Goal: Navigation & Orientation: Understand site structure

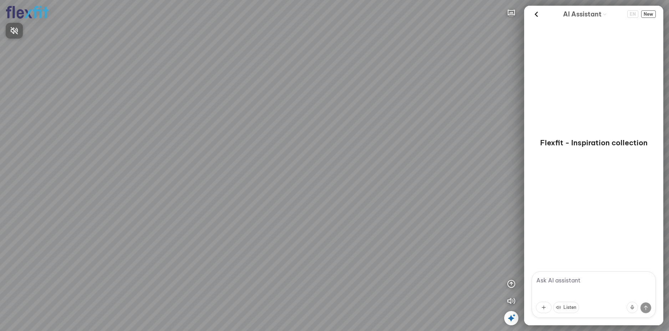
drag, startPoint x: 203, startPoint y: 174, endPoint x: 361, endPoint y: 153, distance: 158.7
click at [352, 153] on div at bounding box center [334, 165] width 669 height 331
drag, startPoint x: 163, startPoint y: 163, endPoint x: 270, endPoint y: 164, distance: 106.6
click at [277, 155] on div at bounding box center [334, 165] width 669 height 331
drag, startPoint x: 215, startPoint y: 165, endPoint x: 383, endPoint y: 143, distance: 168.7
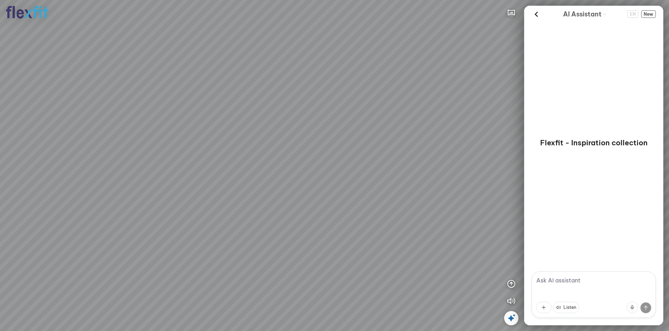
click at [383, 143] on div at bounding box center [334, 165] width 669 height 331
drag, startPoint x: 243, startPoint y: 162, endPoint x: 364, endPoint y: 162, distance: 120.9
click at [352, 160] on div at bounding box center [334, 165] width 669 height 331
drag, startPoint x: 363, startPoint y: 152, endPoint x: 405, endPoint y: 171, distance: 46.0
click at [403, 170] on div at bounding box center [334, 165] width 669 height 331
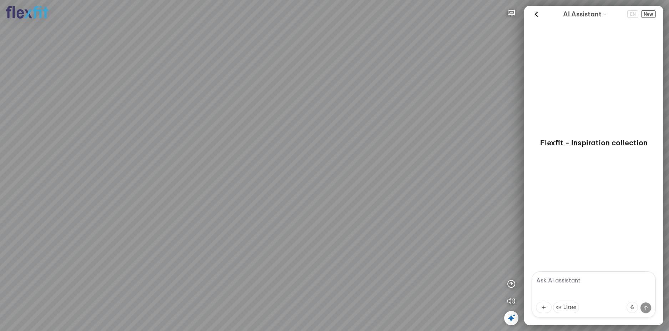
drag, startPoint x: 399, startPoint y: 172, endPoint x: 436, endPoint y: 175, distance: 37.6
click at [436, 175] on div at bounding box center [334, 165] width 669 height 331
drag, startPoint x: 411, startPoint y: 183, endPoint x: 453, endPoint y: 183, distance: 42.1
click at [453, 183] on div at bounding box center [334, 165] width 669 height 331
drag, startPoint x: 419, startPoint y: 193, endPoint x: 523, endPoint y: 204, distance: 104.1
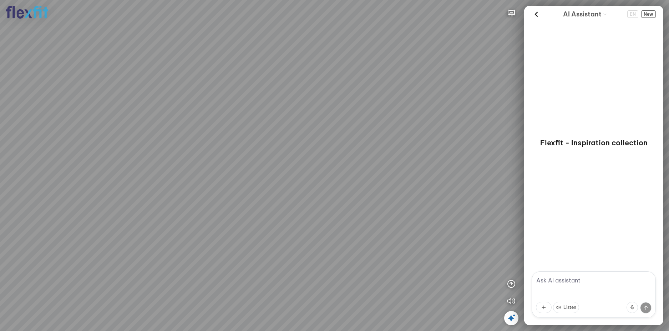
click at [523, 204] on div at bounding box center [334, 165] width 669 height 331
drag, startPoint x: 451, startPoint y: 204, endPoint x: 436, endPoint y: 182, distance: 26.2
click at [436, 182] on div at bounding box center [334, 165] width 669 height 331
drag, startPoint x: 437, startPoint y: 187, endPoint x: 249, endPoint y: 155, distance: 191.3
click at [251, 156] on div at bounding box center [334, 165] width 669 height 331
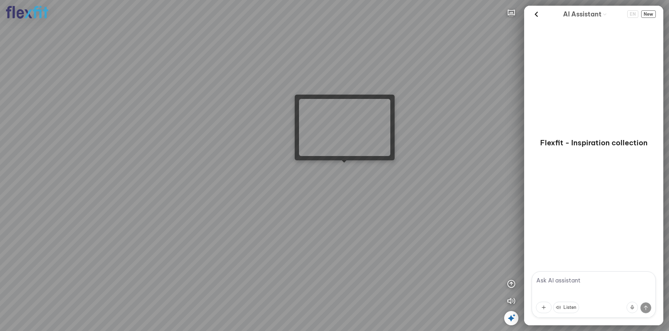
drag, startPoint x: 341, startPoint y: 165, endPoint x: 347, endPoint y: 147, distance: 19.8
click at [347, 147] on div at bounding box center [334, 165] width 669 height 331
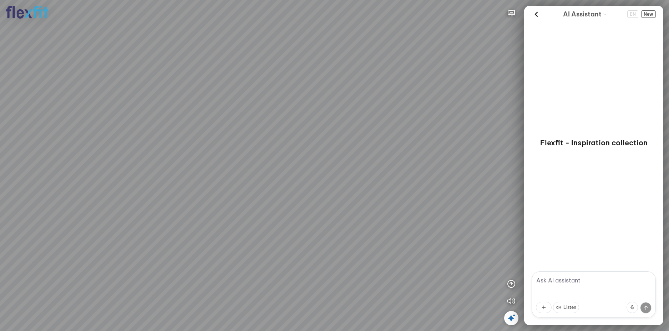
drag, startPoint x: 343, startPoint y: 154, endPoint x: 262, endPoint y: 153, distance: 80.6
click at [266, 153] on div at bounding box center [334, 165] width 669 height 331
drag, startPoint x: 318, startPoint y: 159, endPoint x: 278, endPoint y: 172, distance: 42.5
click at [278, 172] on div at bounding box center [334, 165] width 669 height 331
drag, startPoint x: 302, startPoint y: 157, endPoint x: 292, endPoint y: 198, distance: 41.9
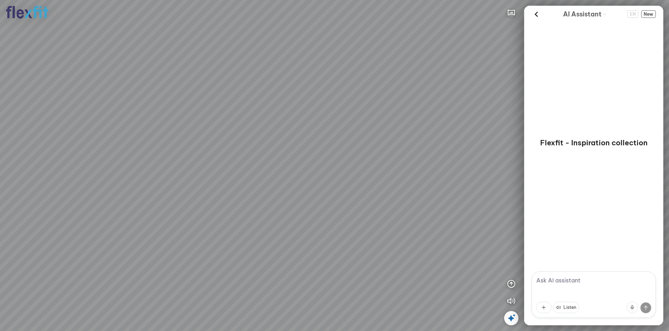
click at [292, 198] on div at bounding box center [334, 165] width 669 height 331
drag, startPoint x: 300, startPoint y: 198, endPoint x: 284, endPoint y: 234, distance: 39.3
click at [284, 234] on div at bounding box center [334, 165] width 669 height 331
drag, startPoint x: 293, startPoint y: 206, endPoint x: 290, endPoint y: 183, distance: 24.1
click at [290, 183] on div at bounding box center [334, 165] width 669 height 331
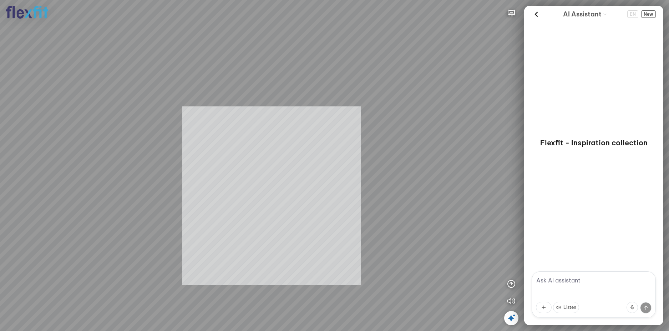
click at [270, 184] on div "INFO: krpano 1.20.8 (build [DATE]) INFO: HTML5/Desktop - Chrome 139.0 - WebGL I…" at bounding box center [334, 165] width 669 height 331
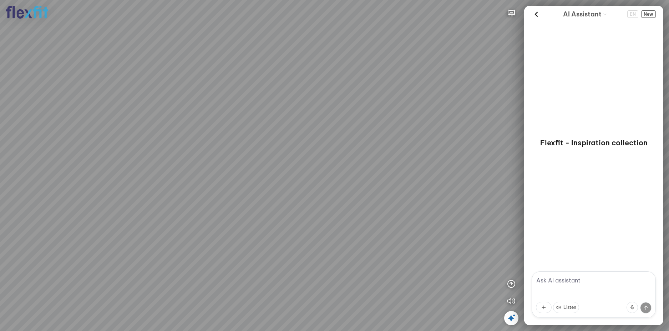
drag, startPoint x: 286, startPoint y: 177, endPoint x: 327, endPoint y: 152, distance: 47.8
click at [327, 152] on div at bounding box center [334, 165] width 669 height 331
drag, startPoint x: 331, startPoint y: 157, endPoint x: 341, endPoint y: 128, distance: 30.3
click at [341, 128] on div at bounding box center [334, 165] width 669 height 331
drag, startPoint x: 380, startPoint y: 153, endPoint x: 387, endPoint y: 153, distance: 6.8
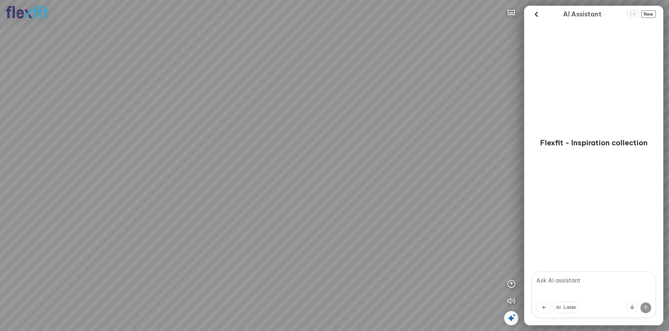
click at [386, 153] on div at bounding box center [334, 165] width 669 height 331
drag, startPoint x: 387, startPoint y: 153, endPoint x: 398, endPoint y: 183, distance: 31.3
click at [398, 183] on div at bounding box center [334, 165] width 669 height 331
drag, startPoint x: 384, startPoint y: 178, endPoint x: 286, endPoint y: 197, distance: 100.2
click at [287, 197] on div at bounding box center [334, 165] width 669 height 331
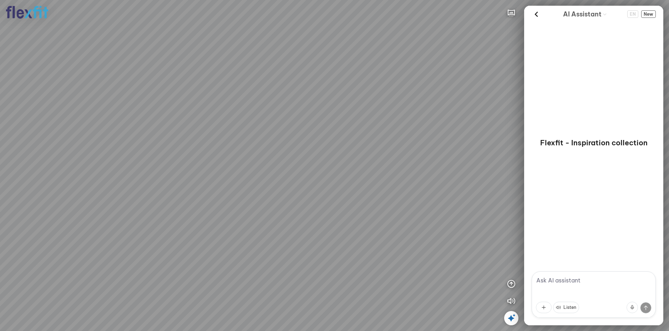
drag, startPoint x: 286, startPoint y: 196, endPoint x: 343, endPoint y: 196, distance: 56.7
click at [333, 196] on div at bounding box center [334, 165] width 669 height 331
drag, startPoint x: 319, startPoint y: 181, endPoint x: 338, endPoint y: 194, distance: 23.0
click at [338, 194] on div at bounding box center [334, 165] width 669 height 331
